Goal: Task Accomplishment & Management: Use online tool/utility

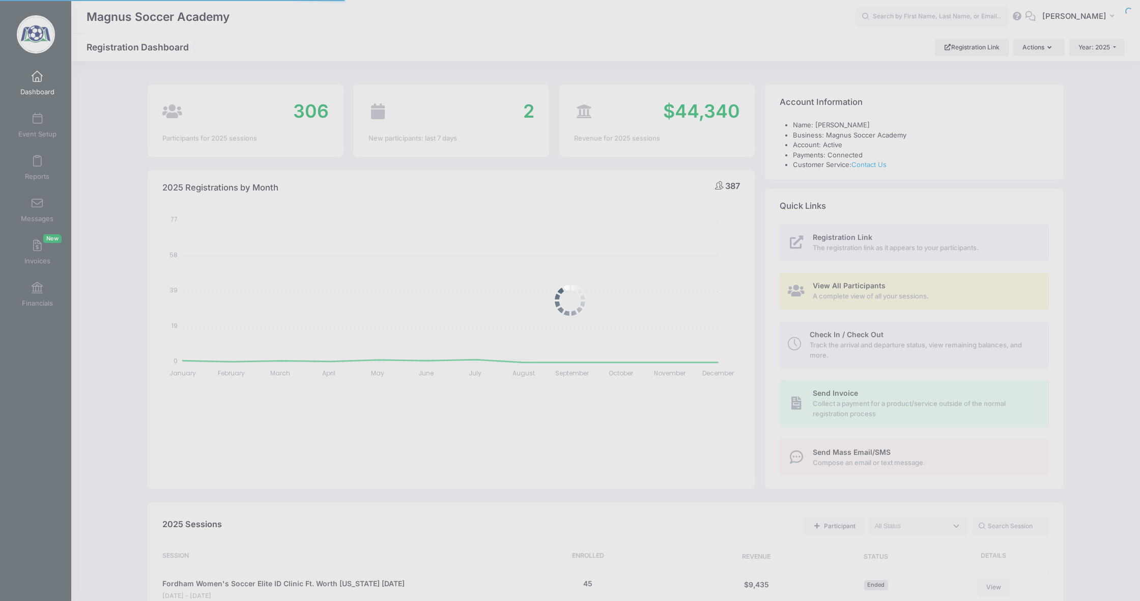
select select
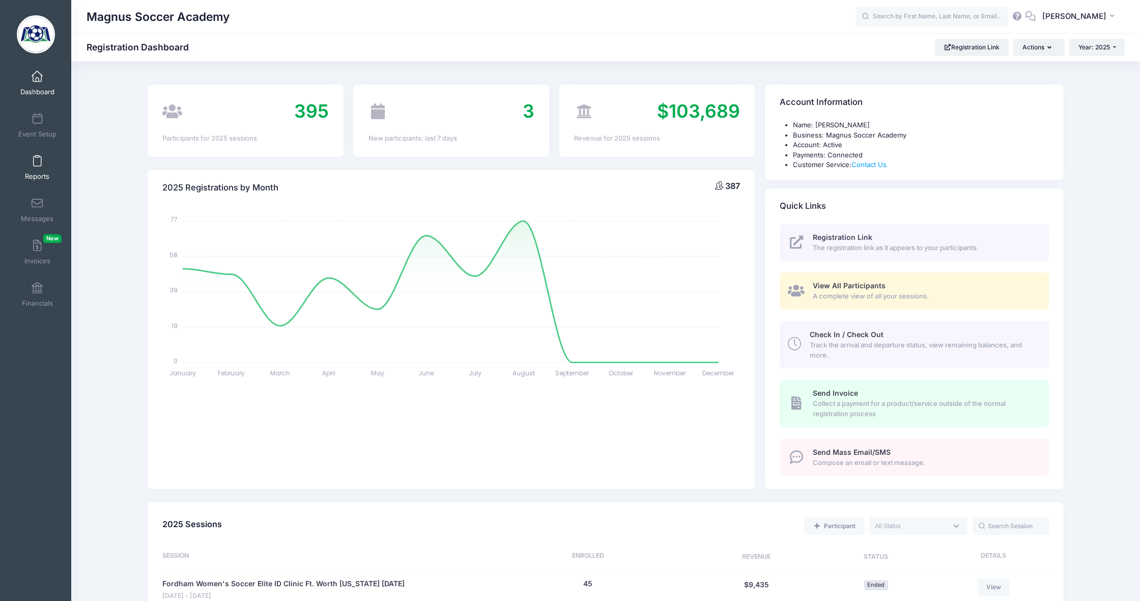
click at [37, 165] on span at bounding box center [37, 161] width 0 height 11
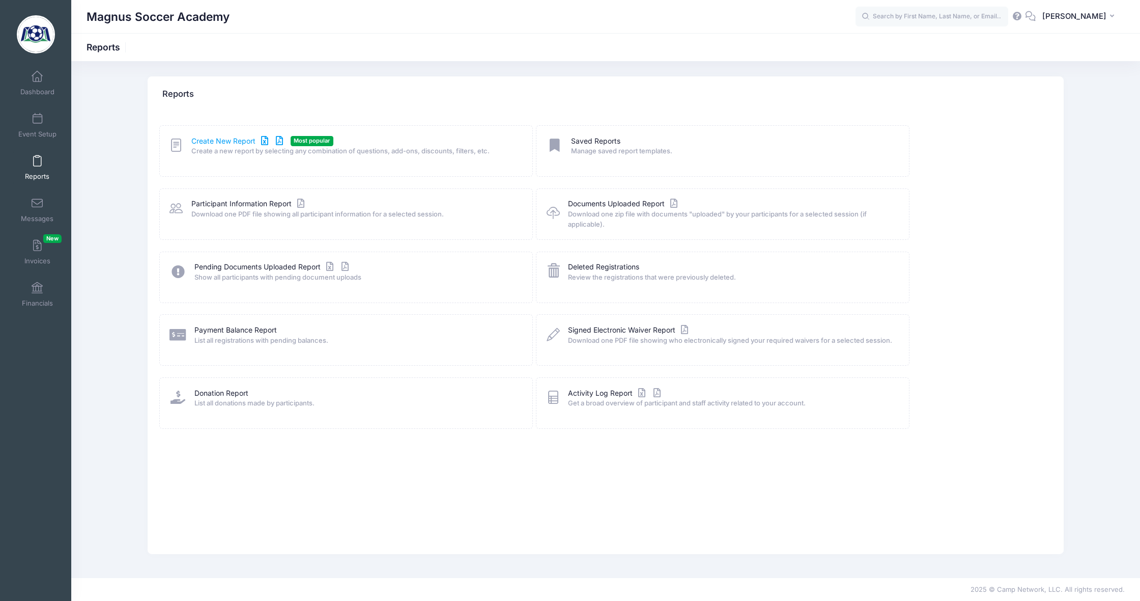
click at [205, 140] on link "Create New Report" at bounding box center [238, 141] width 95 height 11
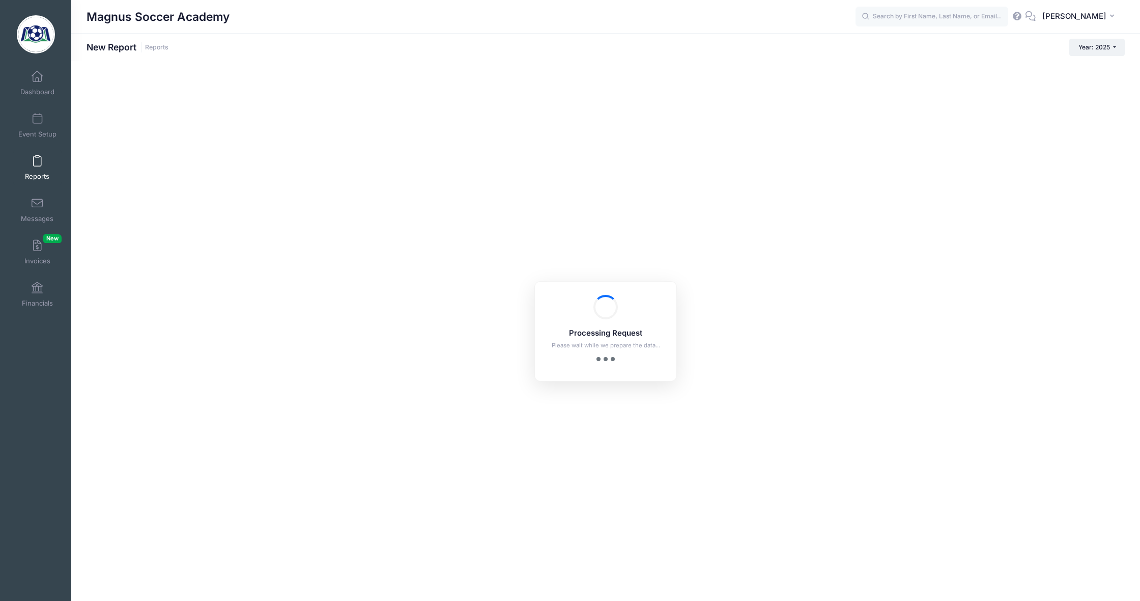
checkbox input "true"
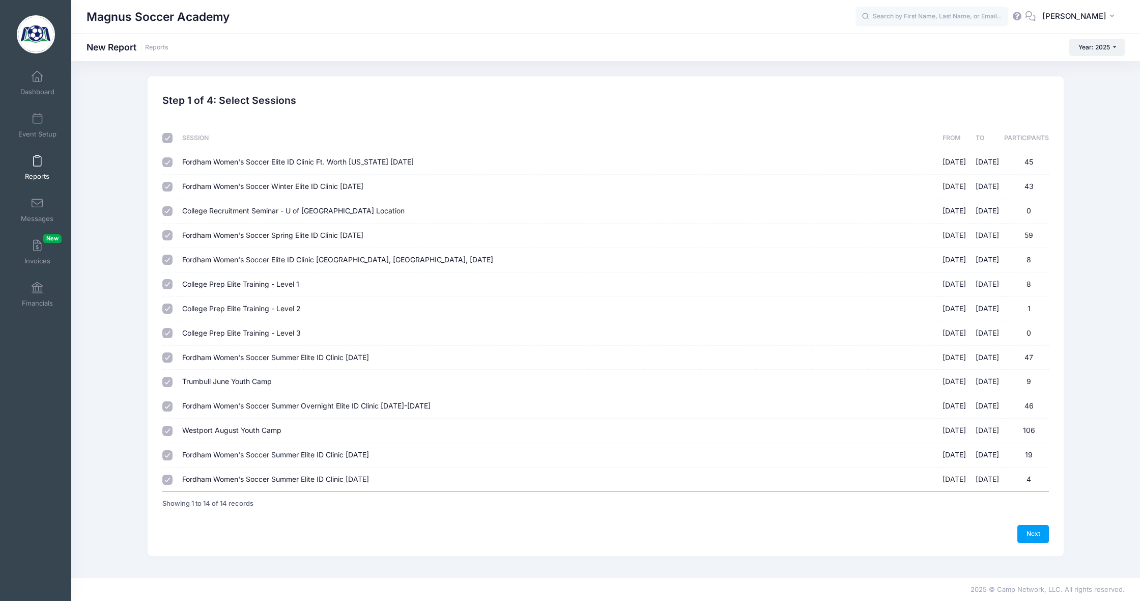
click at [168, 139] on input "checkbox" at bounding box center [167, 138] width 10 height 10
checkbox input "false"
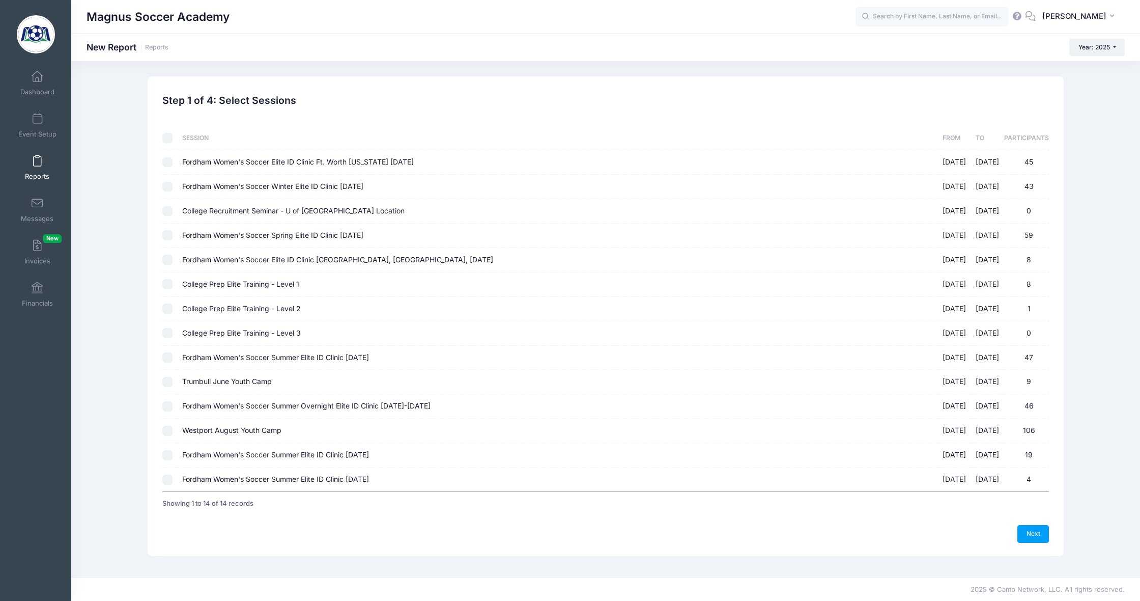
checkbox input "false"
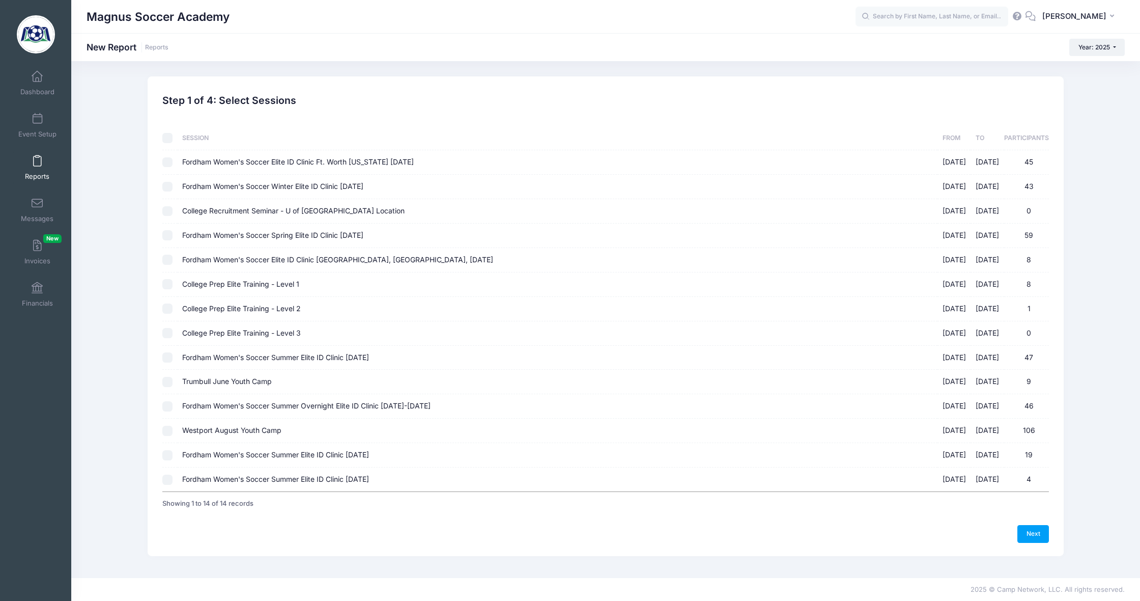
checkbox input "false"
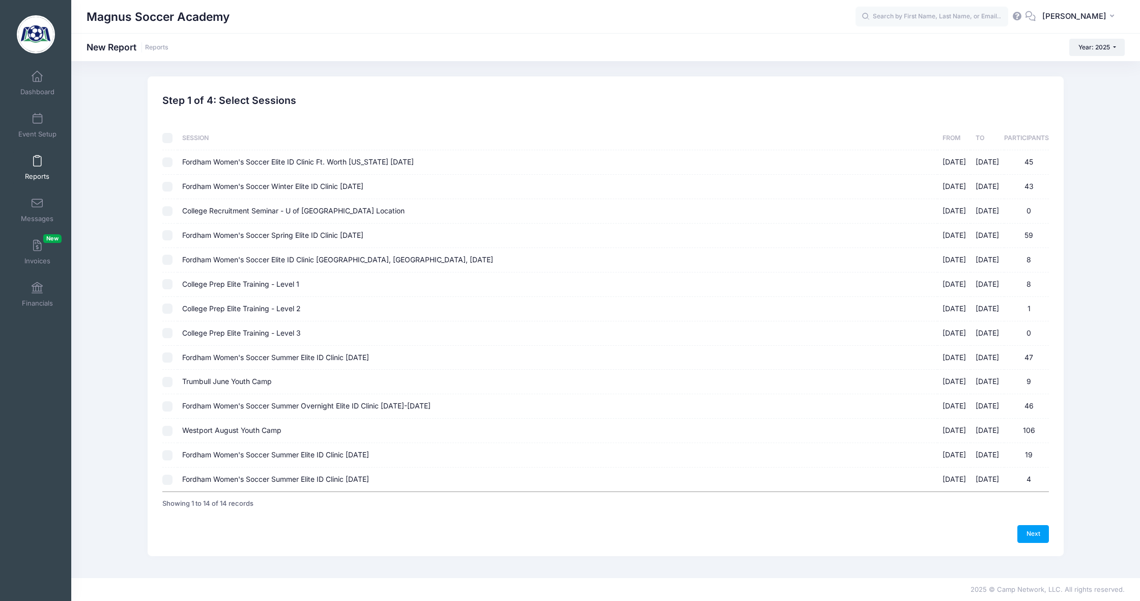
checkbox input "false"
click at [168, 452] on input "Fordham Women's Soccer Summer Elite ID Clinic September 14th, 2025 09/14/2025 -…" at bounding box center [167, 455] width 10 height 10
checkbox input "true"
drag, startPoint x: 166, startPoint y: 476, endPoint x: 178, endPoint y: 475, distance: 11.8
click at [166, 476] on input "Fordham Women's Soccer Summer Elite ID Clinic October 19th, 2025 10/19/2025 - 1…" at bounding box center [167, 479] width 10 height 10
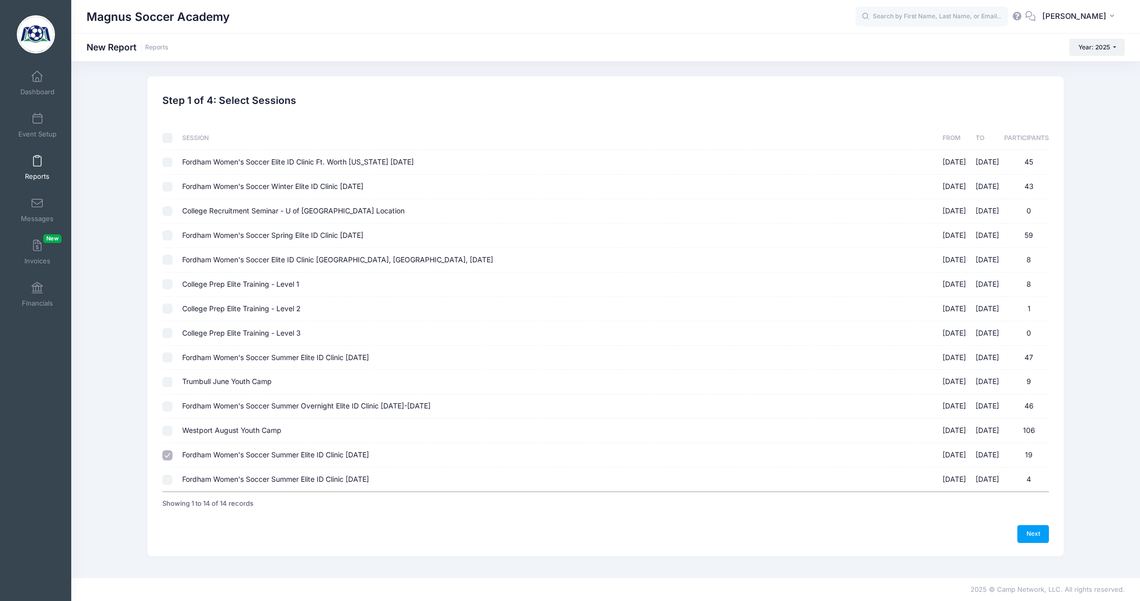
checkbox input "true"
click at [1028, 526] on link "Next" at bounding box center [1033, 533] width 32 height 17
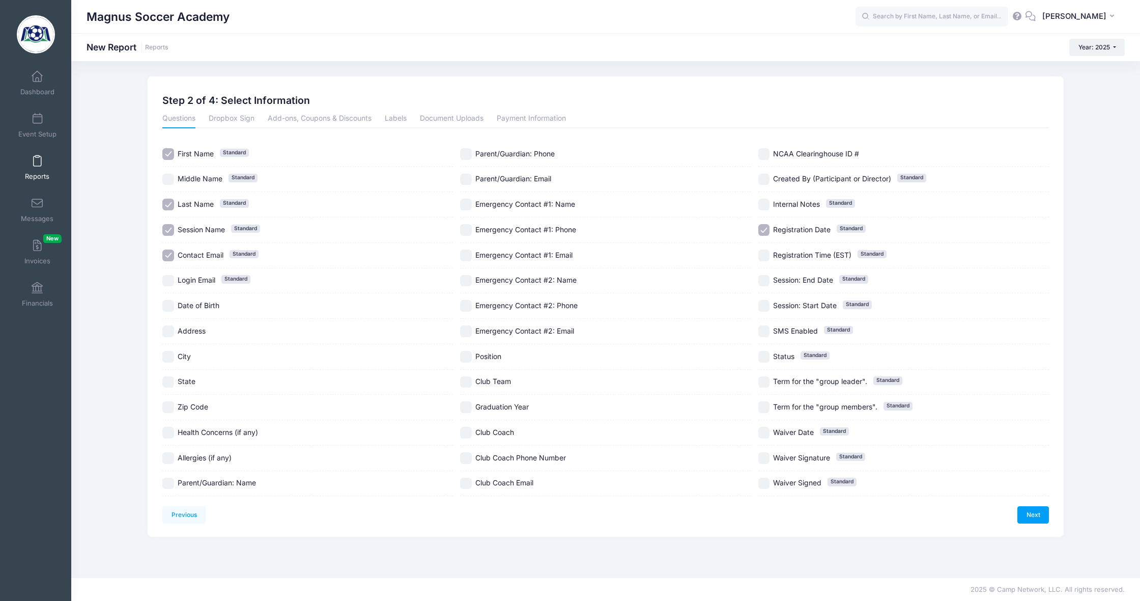
click at [168, 254] on input "Contact Email Standard" at bounding box center [168, 255] width 12 height 12
drag, startPoint x: 167, startPoint y: 254, endPoint x: 168, endPoint y: 235, distance: 18.9
click at [167, 253] on input "Contact Email Standard" at bounding box center [168, 255] width 12 height 12
checkbox input "true"
click at [168, 230] on input "Session Name Standard" at bounding box center [168, 230] width 12 height 12
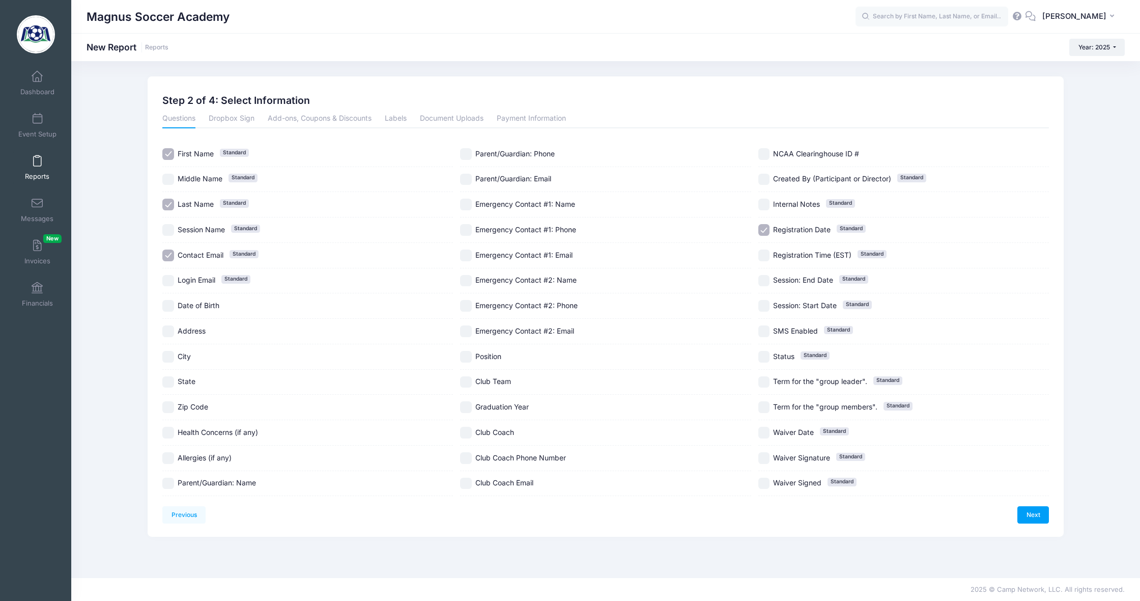
click at [168, 230] on input "Session Name Standard" at bounding box center [168, 230] width 12 height 12
checkbox input "true"
click at [172, 359] on input "City" at bounding box center [168, 357] width 12 height 12
checkbox input "true"
click at [168, 382] on input "State" at bounding box center [168, 382] width 12 height 12
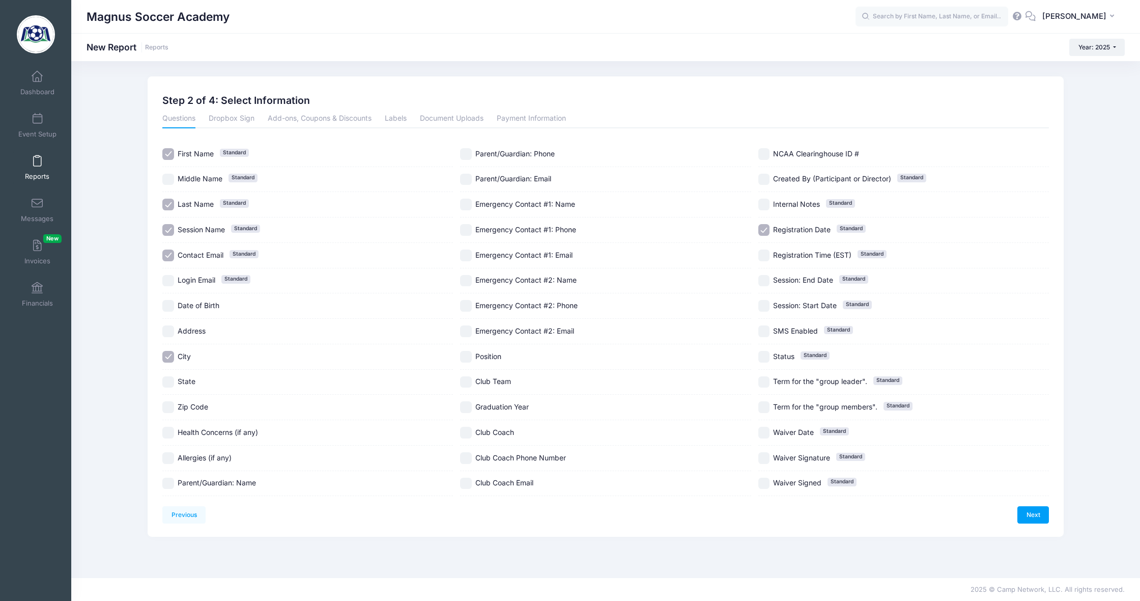
checkbox input "true"
drag, startPoint x: 465, startPoint y: 354, endPoint x: 463, endPoint y: 379, distance: 25.0
click at [465, 354] on input "Position" at bounding box center [466, 357] width 12 height 12
checkbox input "true"
click at [464, 379] on input "Club Team" at bounding box center [466, 382] width 12 height 12
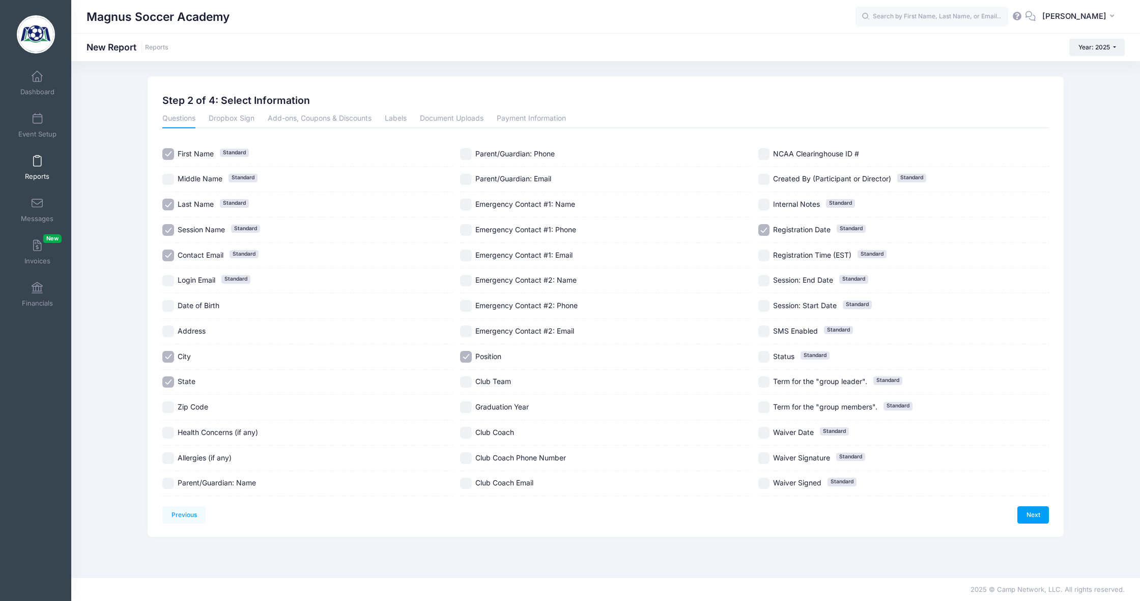
checkbox input "true"
click at [468, 409] on input "Graduation Year" at bounding box center [466, 407] width 12 height 12
checkbox input "true"
drag, startPoint x: 806, startPoint y: 224, endPoint x: 865, endPoint y: 350, distance: 138.6
click at [806, 225] on span "Registration Date" at bounding box center [802, 229] width 58 height 9
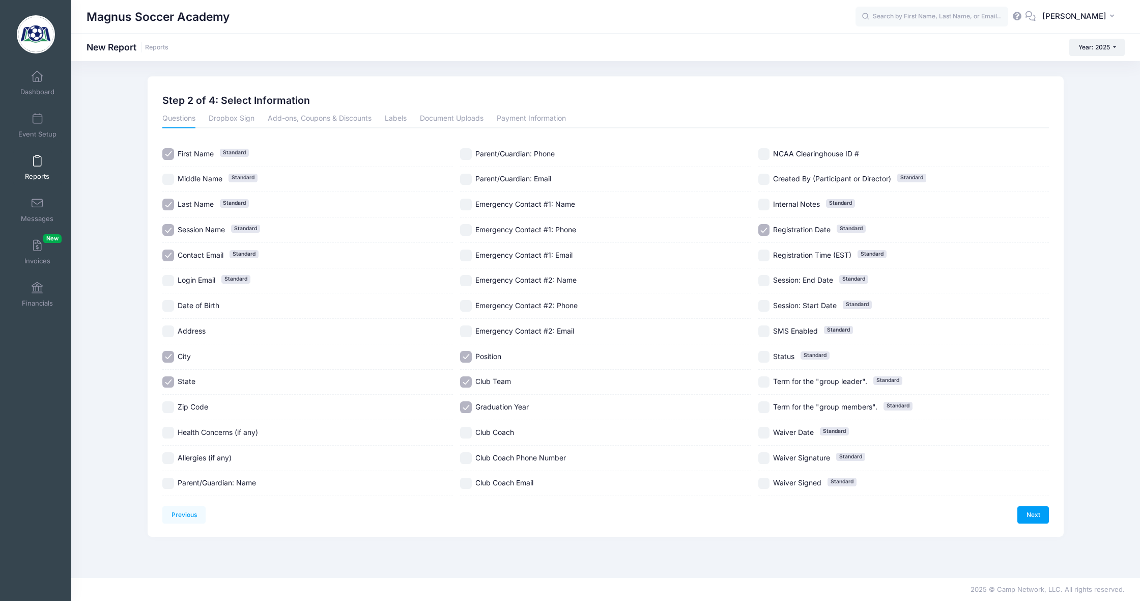
checkbox input "false"
click at [1025, 515] on link "Next" at bounding box center [1033, 514] width 32 height 17
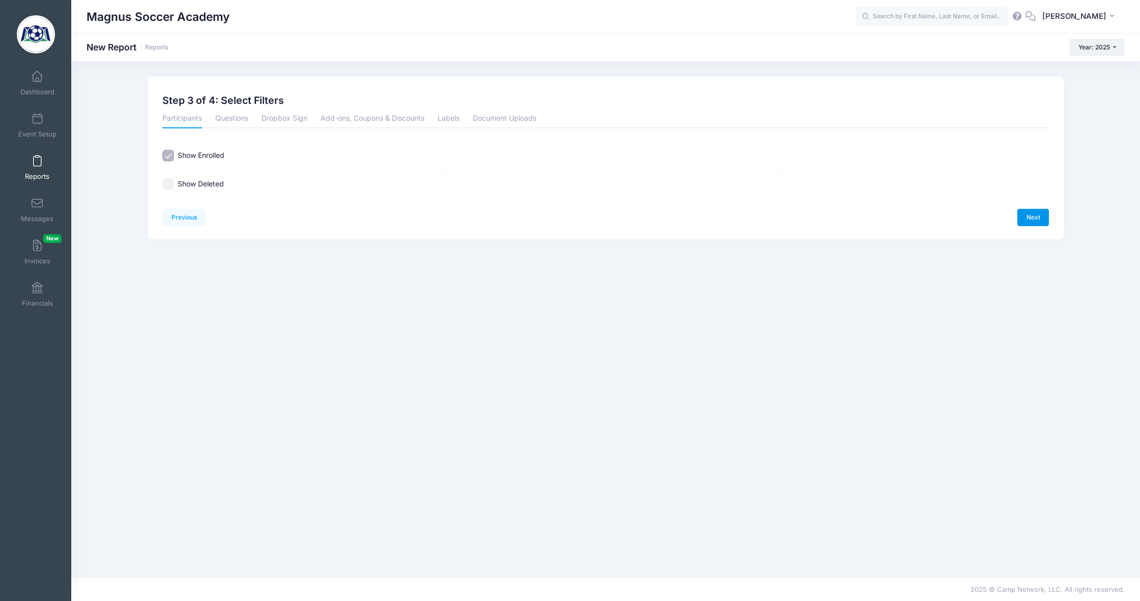
click at [1030, 214] on link "Next" at bounding box center [1033, 217] width 32 height 17
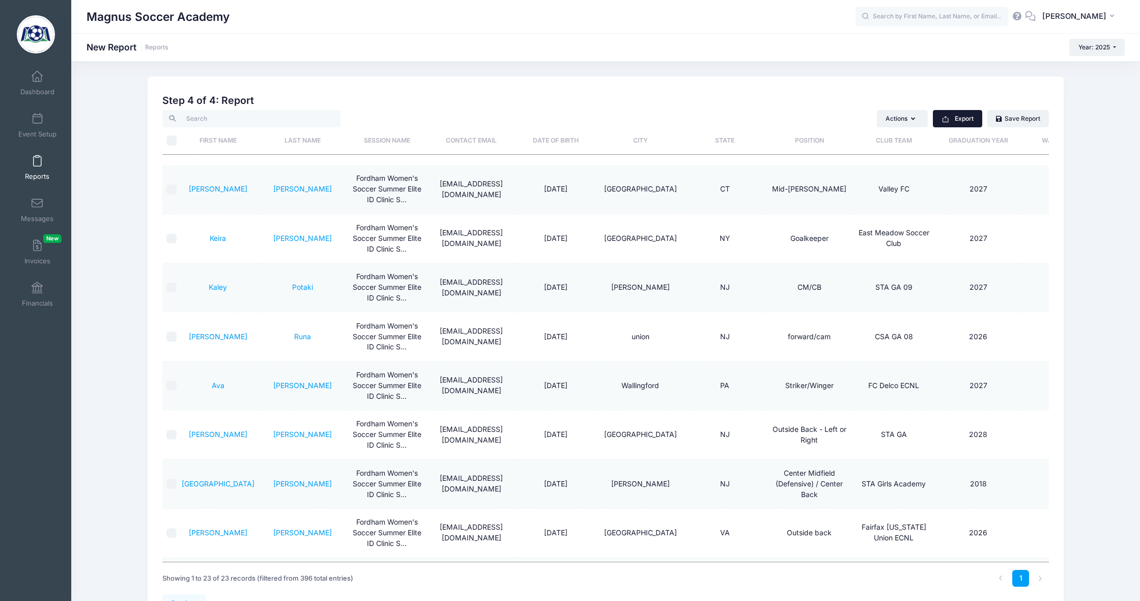
click at [968, 117] on button "Export" at bounding box center [957, 118] width 49 height 17
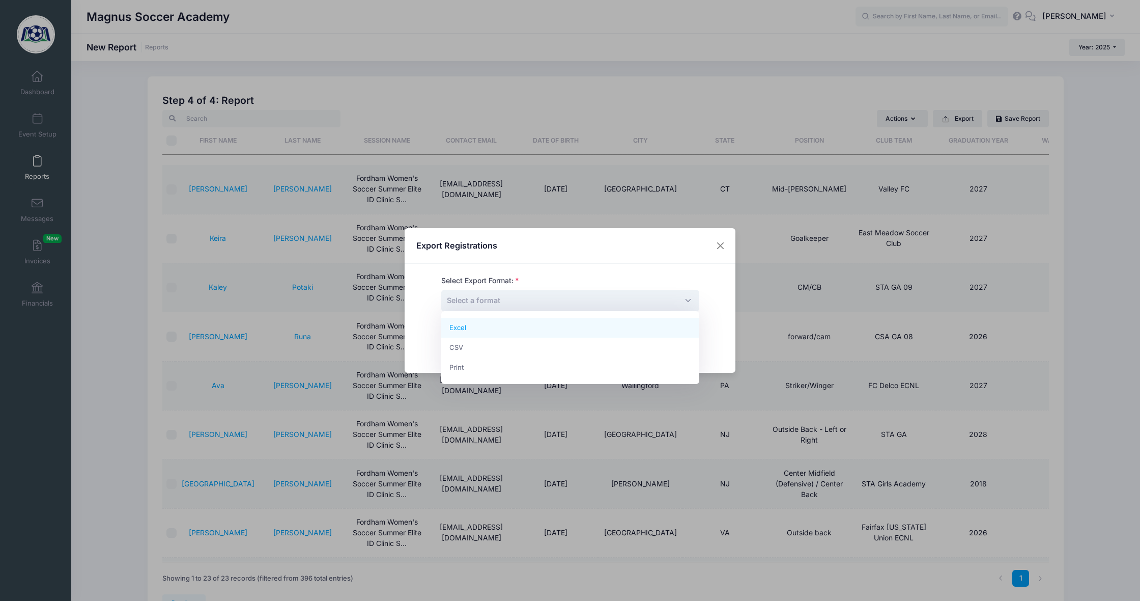
drag, startPoint x: 521, startPoint y: 296, endPoint x: 520, endPoint y: 309, distance: 13.3
click at [521, 297] on span "Select a format" at bounding box center [570, 301] width 258 height 22
select select "excel"
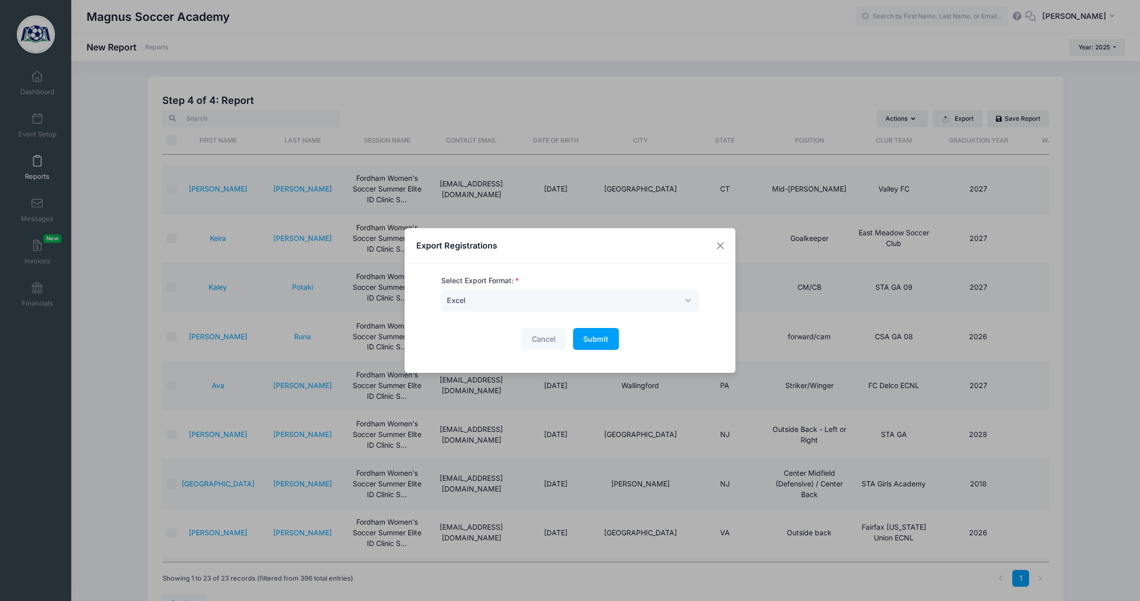
click at [601, 341] on span "Submit" at bounding box center [595, 338] width 25 height 9
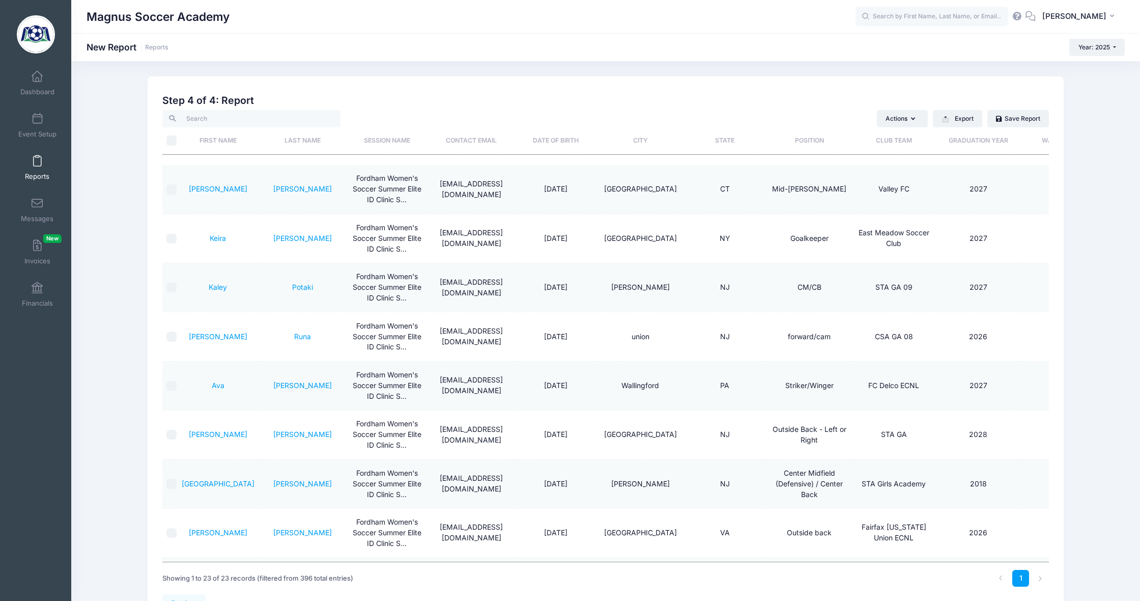
drag, startPoint x: 1071, startPoint y: 18, endPoint x: 1063, endPoint y: 47, distance: 30.1
click at [1071, 18] on span "[PERSON_NAME]" at bounding box center [1074, 16] width 64 height 11
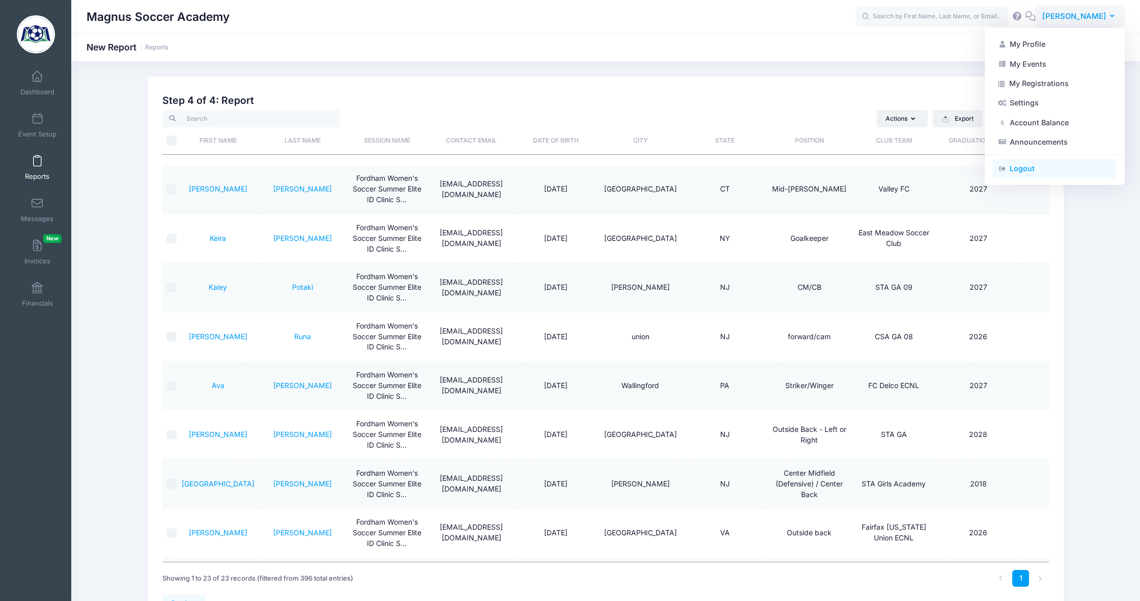
click at [1020, 162] on link "Logout" at bounding box center [1055, 168] width 124 height 19
